Goal: Transaction & Acquisition: Book appointment/travel/reservation

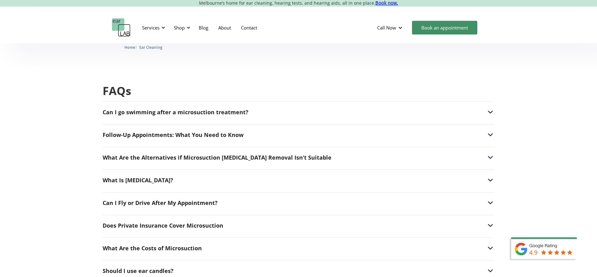
scroll to position [1382, 0]
click at [491, 108] on img at bounding box center [491, 112] width 8 height 8
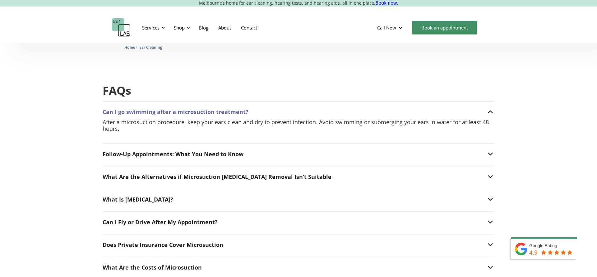
click at [491, 108] on img at bounding box center [491, 112] width 8 height 8
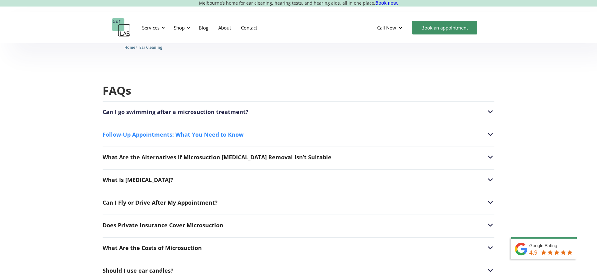
click at [490, 131] on img at bounding box center [491, 135] width 8 height 8
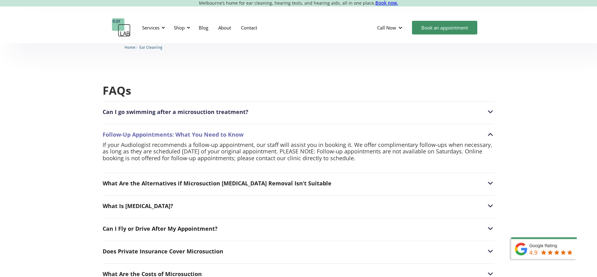
click at [490, 131] on img at bounding box center [491, 135] width 8 height 8
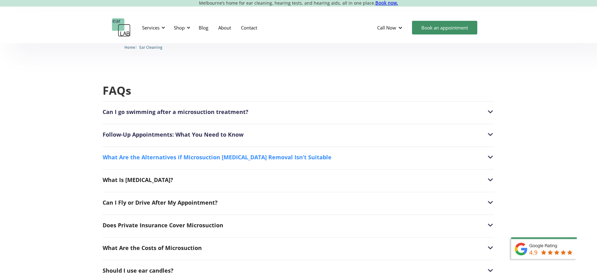
click at [489, 153] on img at bounding box center [491, 157] width 8 height 8
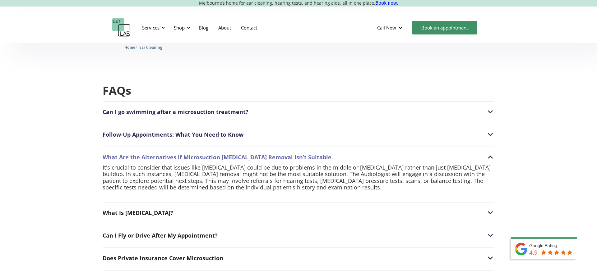
click at [489, 153] on img at bounding box center [491, 157] width 8 height 8
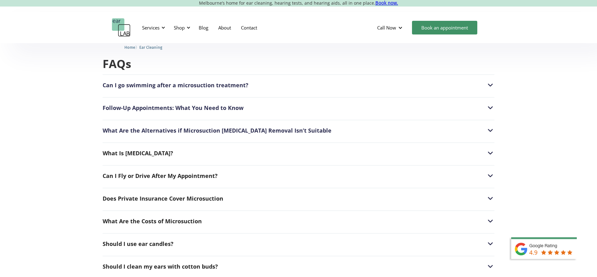
scroll to position [1413, 0]
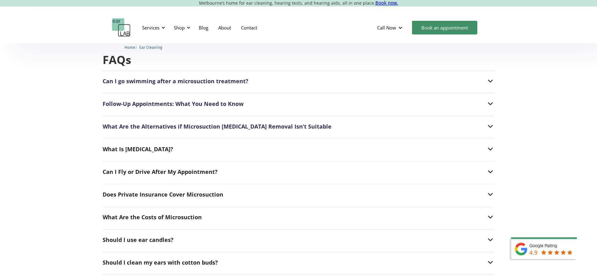
click at [495, 137] on div "FAQs Can I go swimming after a microsuction treatment? After a microsuction pro…" at bounding box center [298, 226] width 572 height 412
click at [492, 145] on img at bounding box center [491, 149] width 8 height 8
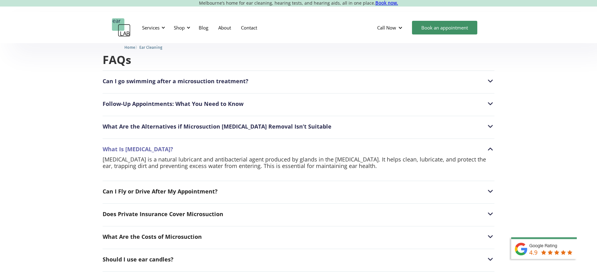
click at [492, 145] on img at bounding box center [491, 149] width 8 height 8
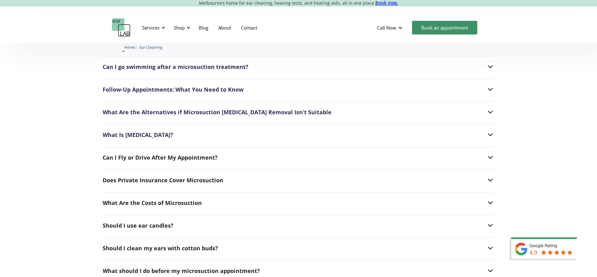
scroll to position [1427, 0]
click at [490, 153] on img at bounding box center [491, 157] width 8 height 8
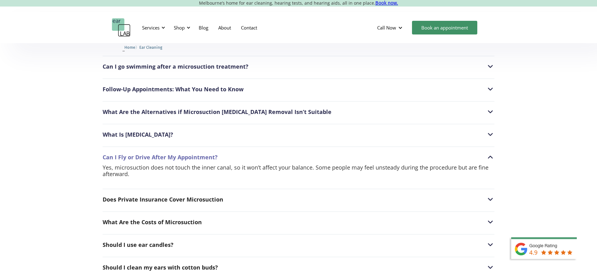
click at [490, 153] on img at bounding box center [491, 157] width 8 height 8
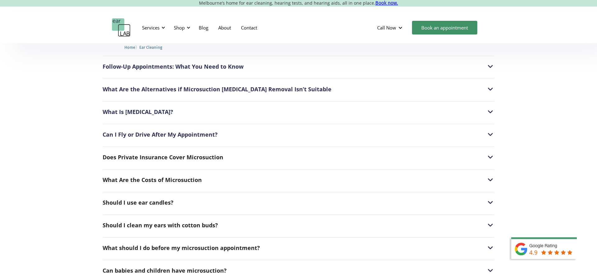
scroll to position [1451, 0]
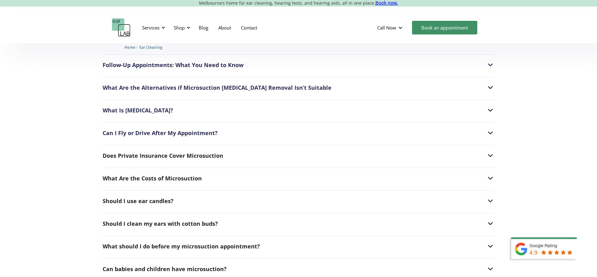
click at [490, 152] on img at bounding box center [491, 156] width 8 height 8
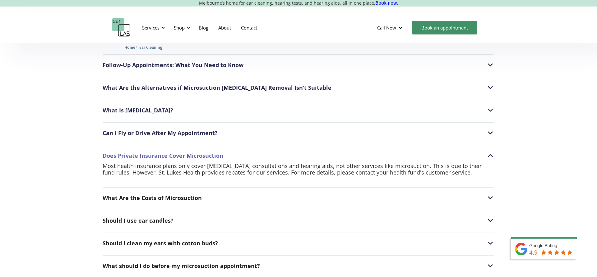
click at [490, 152] on img at bounding box center [491, 156] width 8 height 8
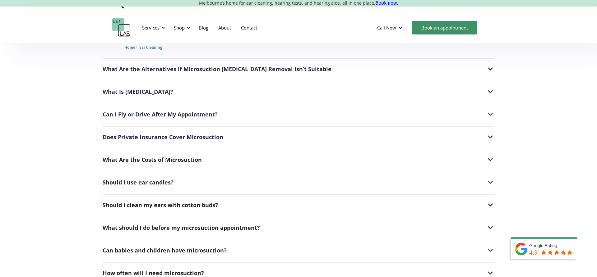
click at [490, 156] on img at bounding box center [491, 160] width 8 height 8
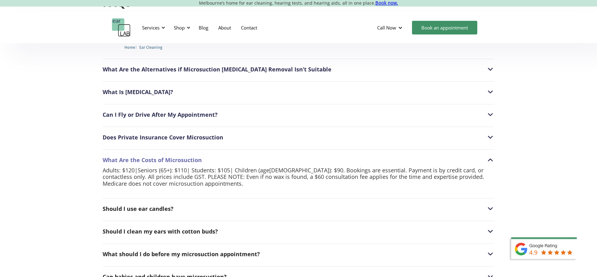
click at [490, 156] on img at bounding box center [491, 160] width 8 height 8
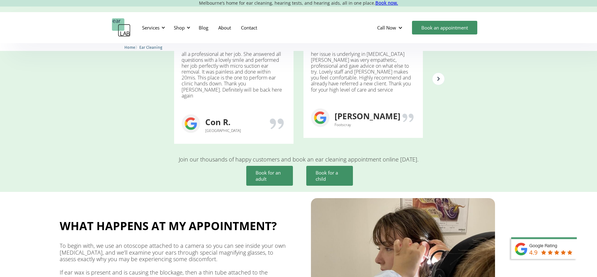
scroll to position [787, 0]
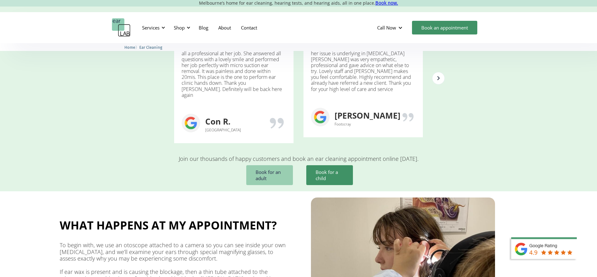
click at [280, 167] on link "Book for an adult" at bounding box center [269, 175] width 47 height 20
